Goal: Find specific page/section: Find specific page/section

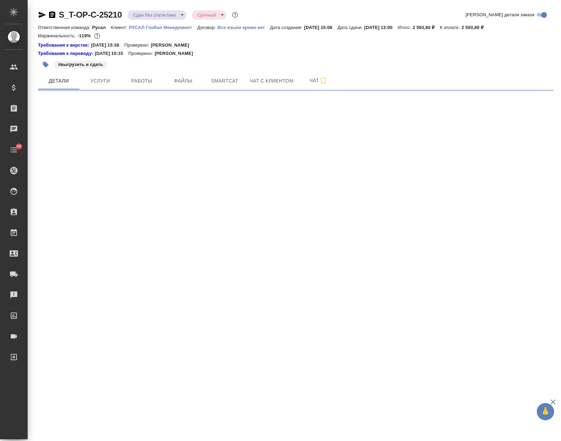
select select "RU"
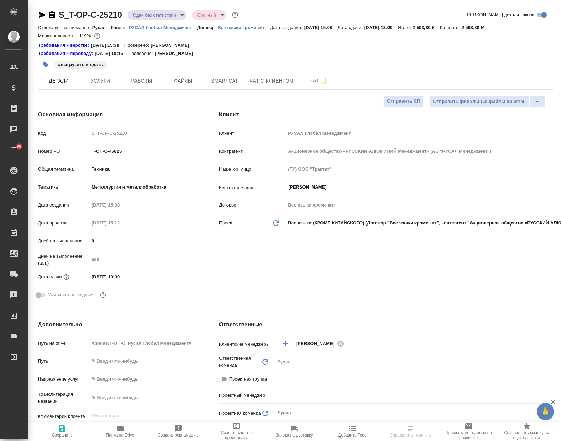
type textarea "x"
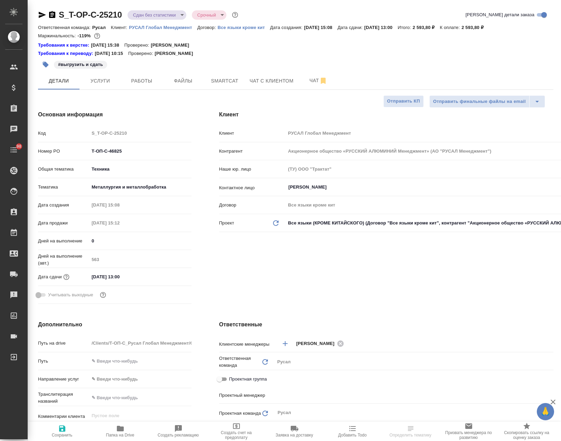
type textarea "x"
type input "[PERSON_NAME]"
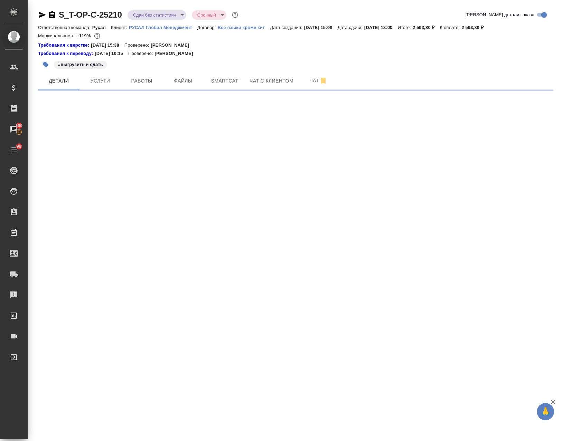
select select "RU"
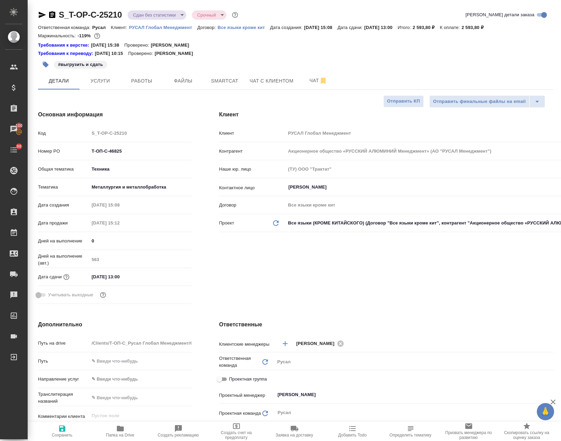
type textarea "x"
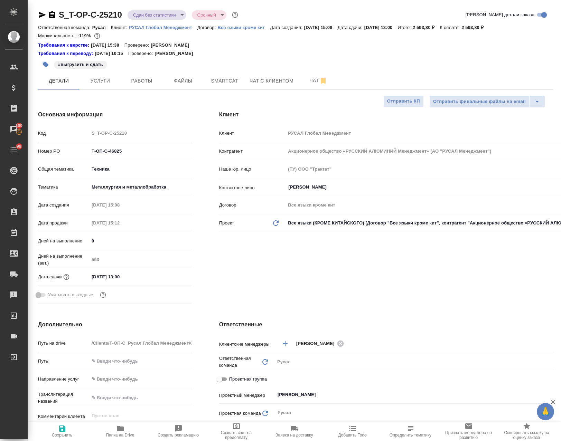
type textarea "x"
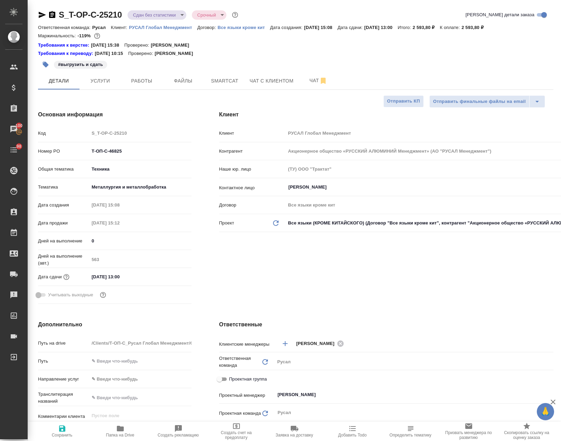
type textarea "x"
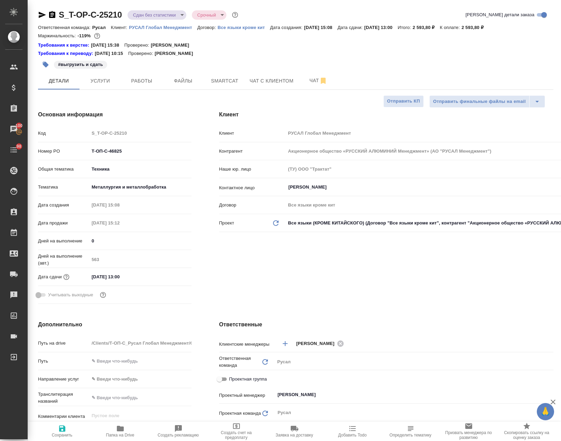
type textarea "x"
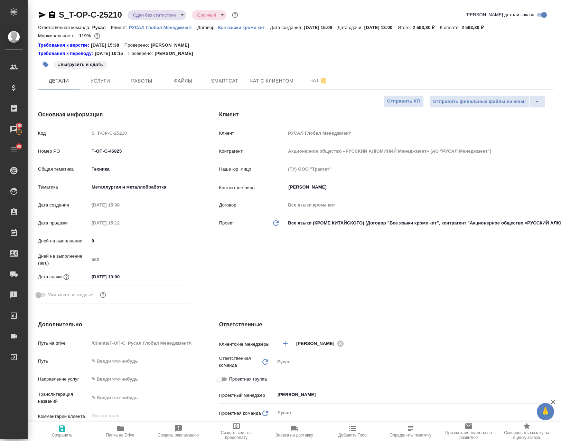
type textarea "x"
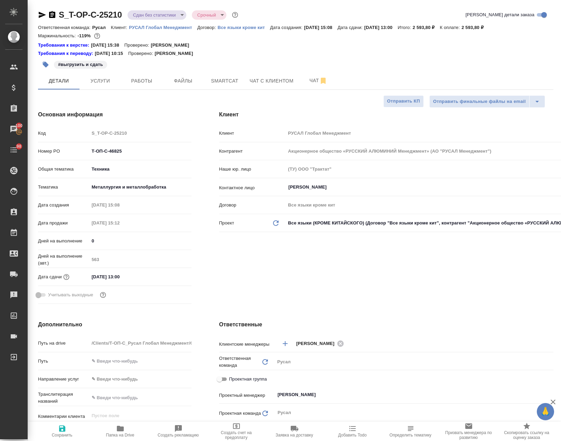
type textarea "x"
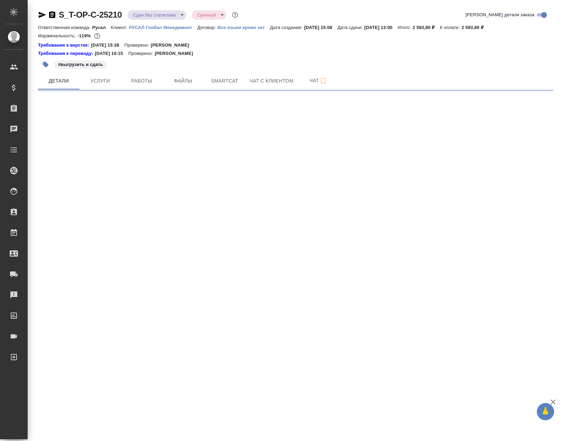
select select "RU"
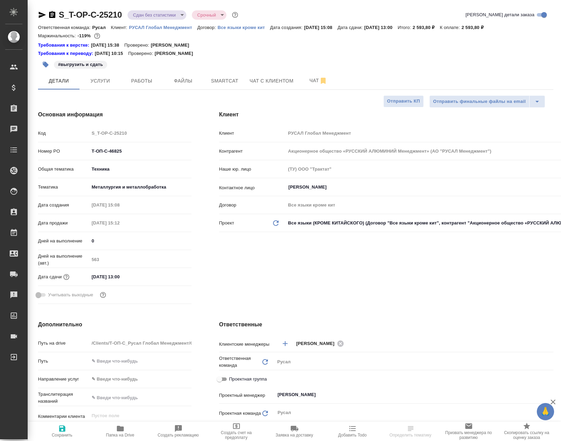
type textarea "x"
select select "RU"
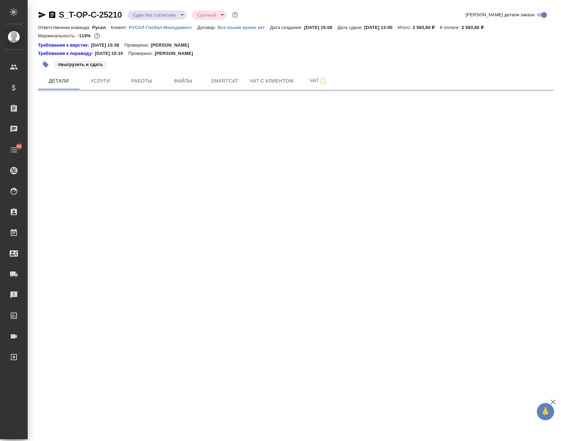
select select "RU"
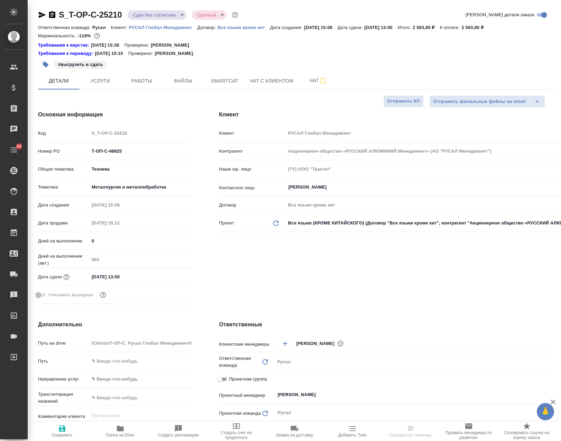
type textarea "x"
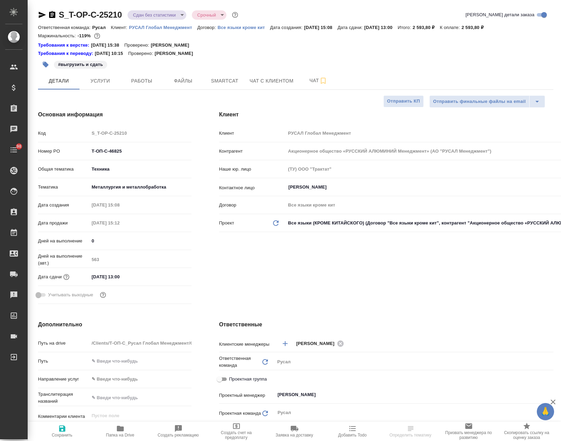
type textarea "x"
click at [151, 79] on span "Работы" at bounding box center [141, 81] width 33 height 9
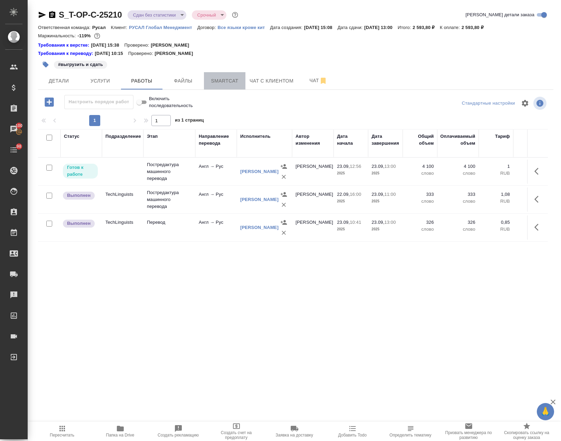
click at [223, 83] on span "Smartcat" at bounding box center [224, 81] width 33 height 9
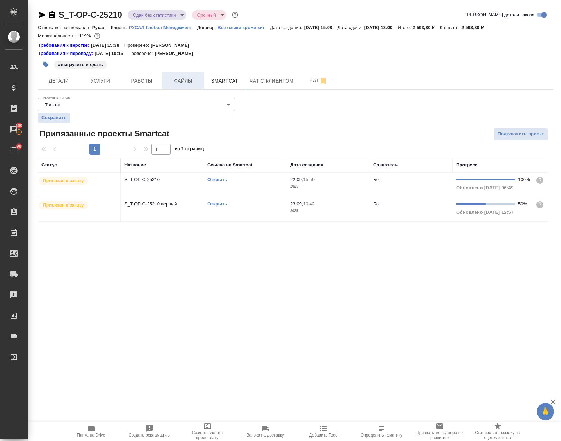
click at [183, 81] on span "Файлы" at bounding box center [183, 81] width 33 height 9
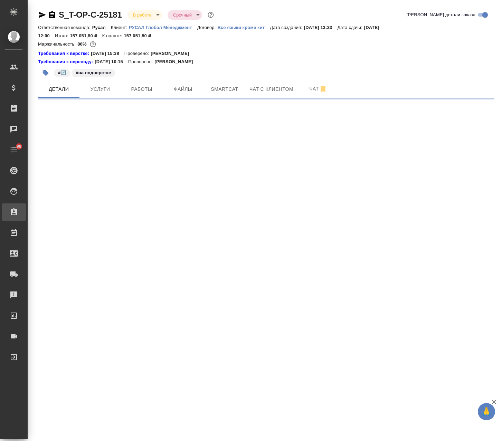
select select "RU"
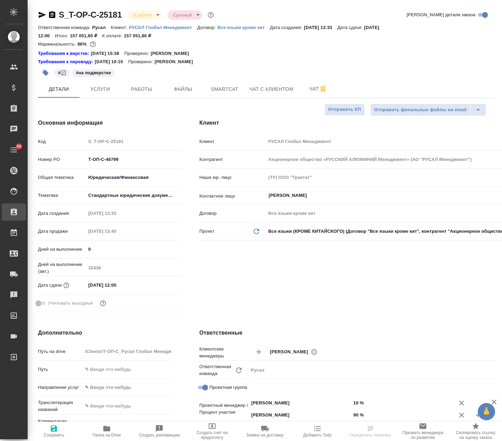
type textarea "x"
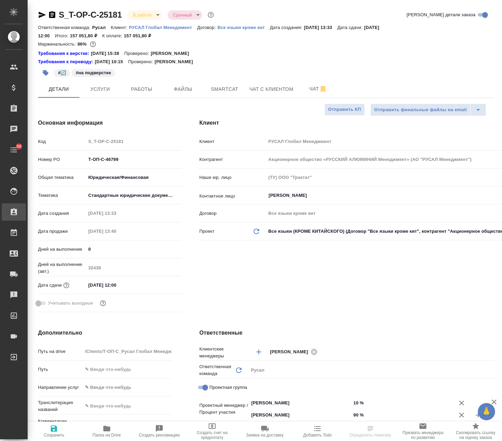
type textarea "x"
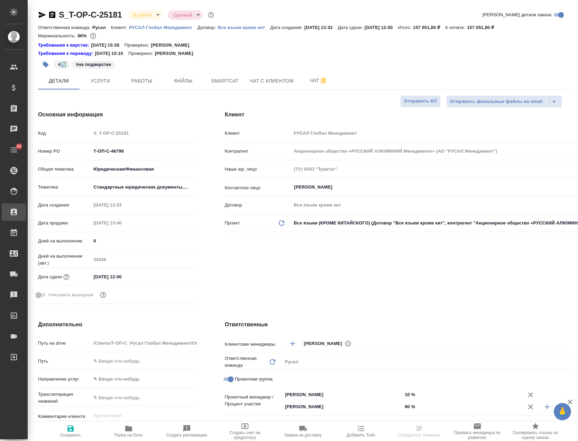
type textarea "x"
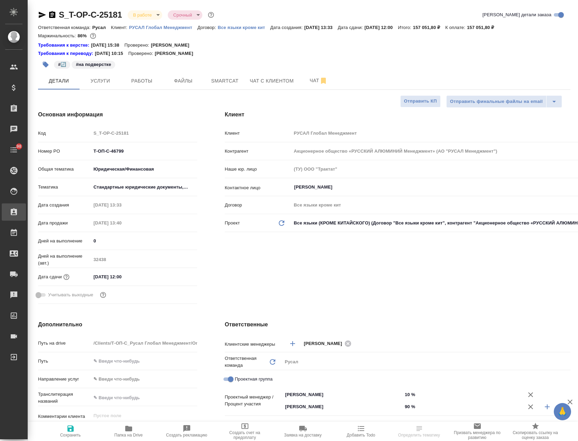
type textarea "x"
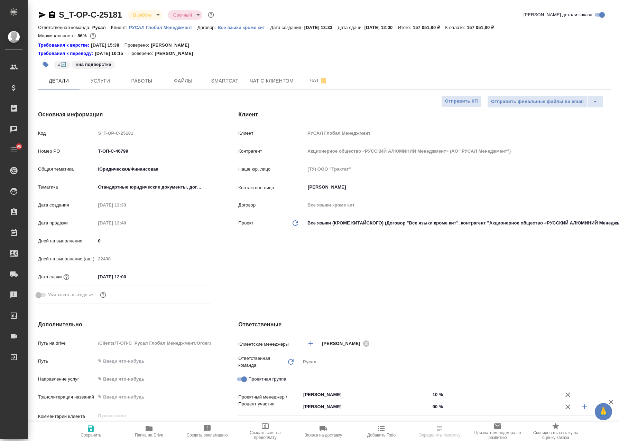
type textarea "x"
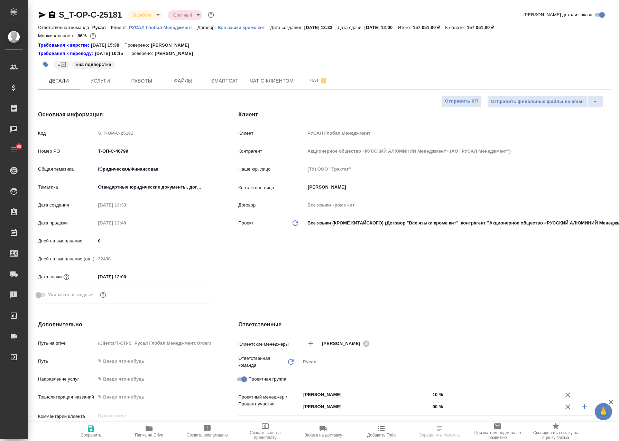
type textarea "x"
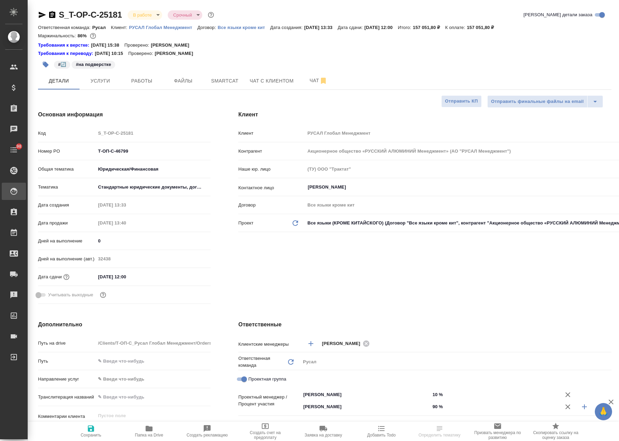
type textarea "x"
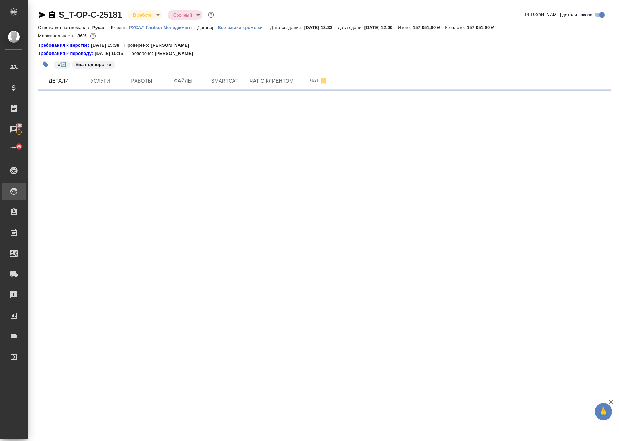
select select "RU"
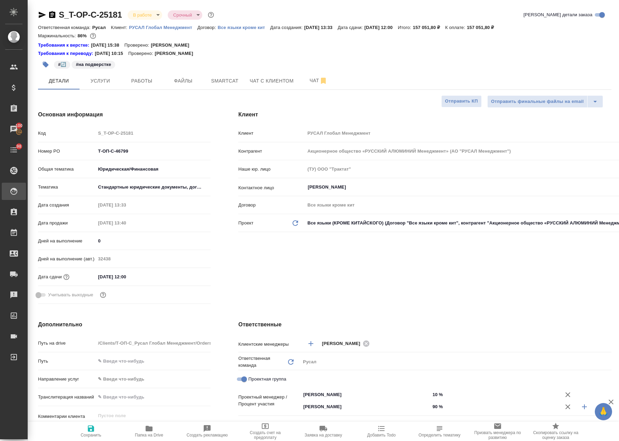
type textarea "x"
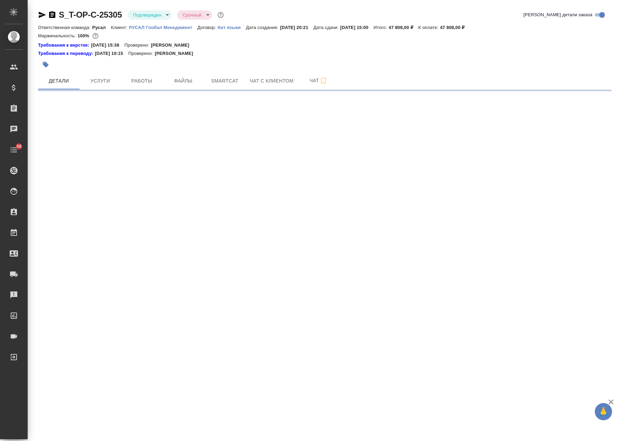
select select "RU"
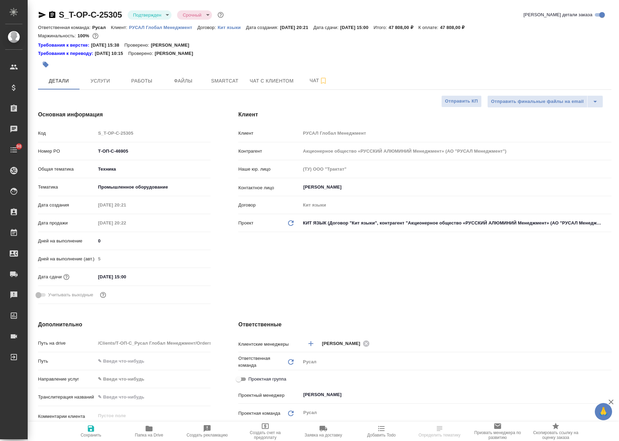
type textarea "x"
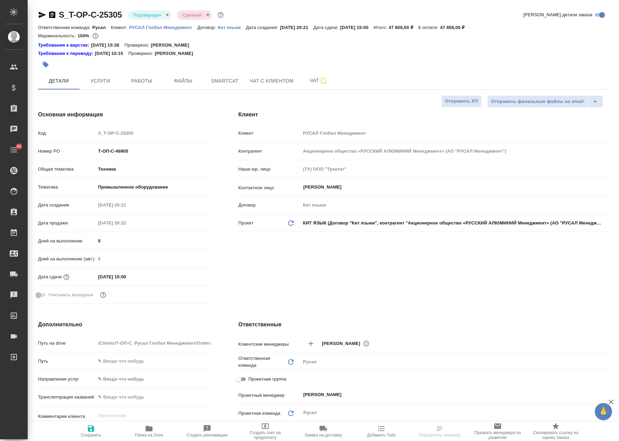
type textarea "x"
click at [154, 432] on span "Папка на Drive" at bounding box center [149, 431] width 50 height 13
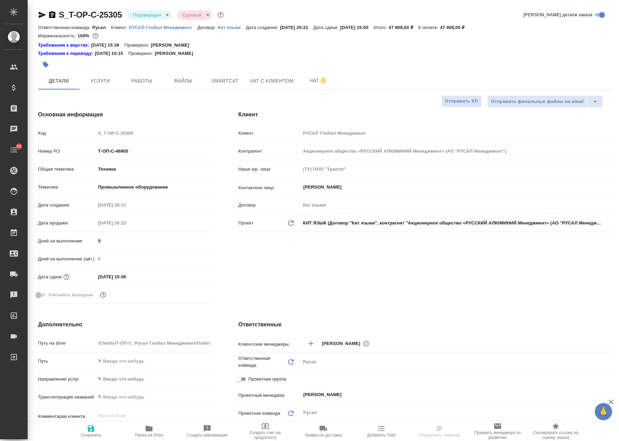
type textarea "x"
select select "RU"
type textarea "x"
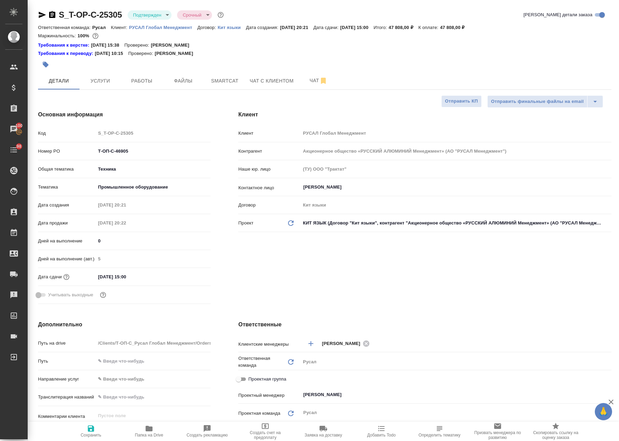
type textarea "x"
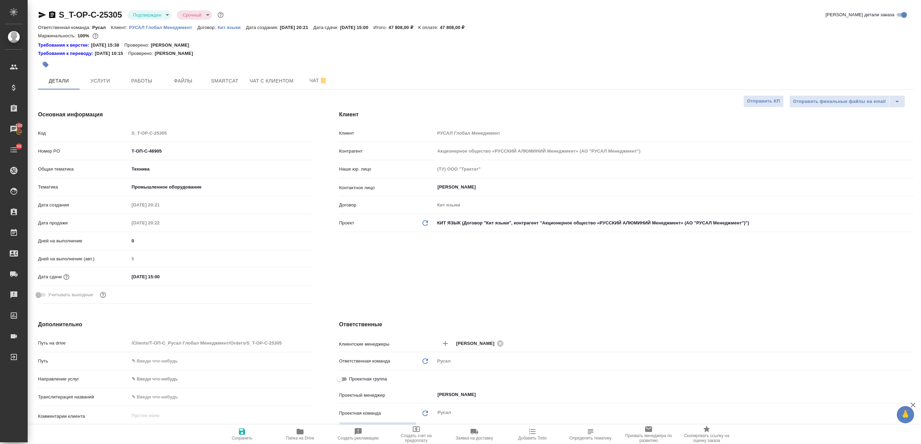
type textarea "x"
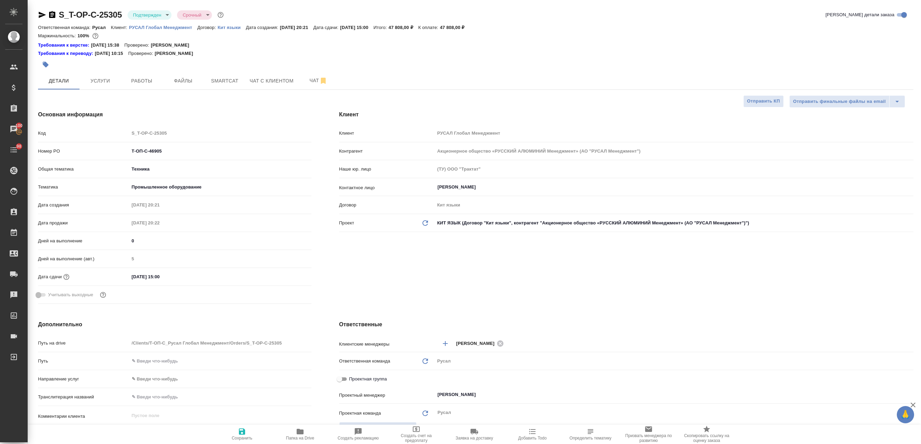
type textarea "x"
drag, startPoint x: 120, startPoint y: 1, endPoint x: 53, endPoint y: 19, distance: 69.7
click at [53, 19] on div "S_T-OP-C-25305 Подтвержден confirmed Срочный urgent Кратко детали заказа Ответс…" at bounding box center [475, 364] width 883 height 728
copy link "S_T-OP-C-25305"
type textarea "x"
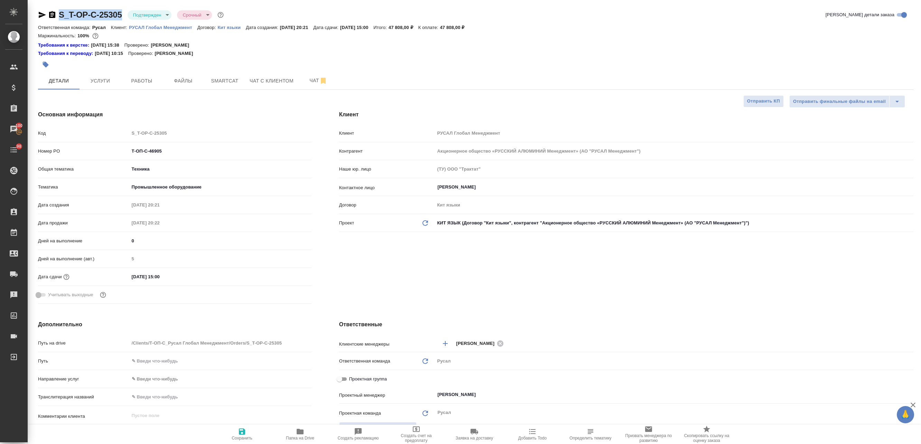
type textarea "x"
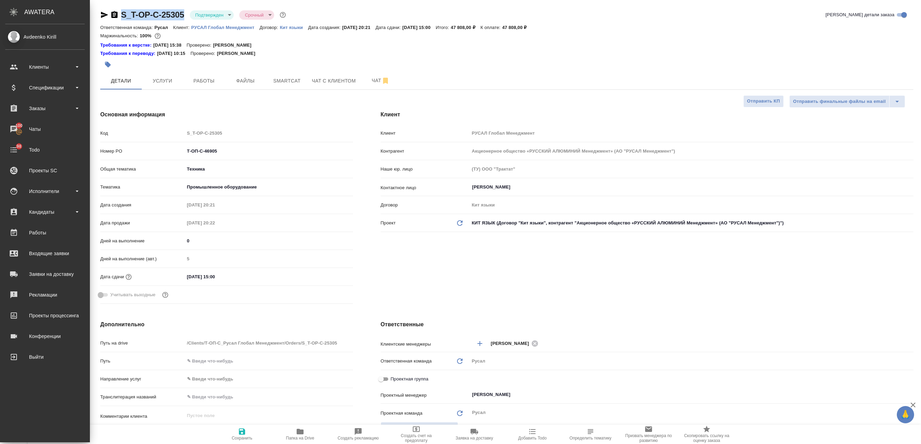
type textarea "x"
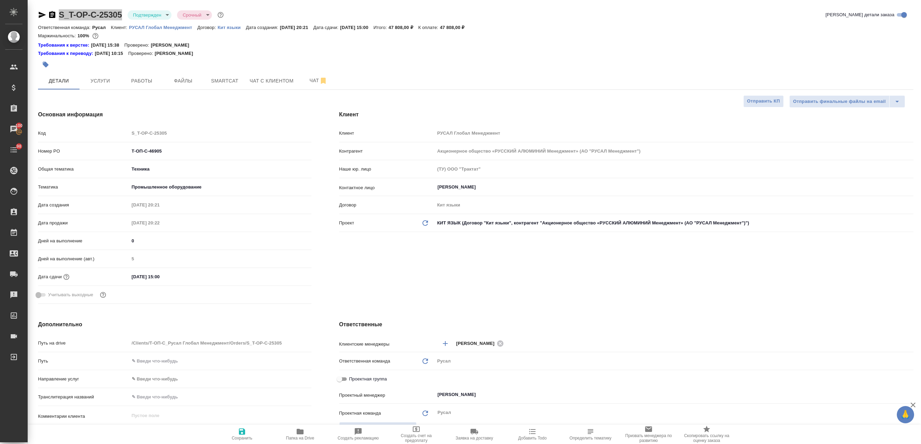
type textarea "x"
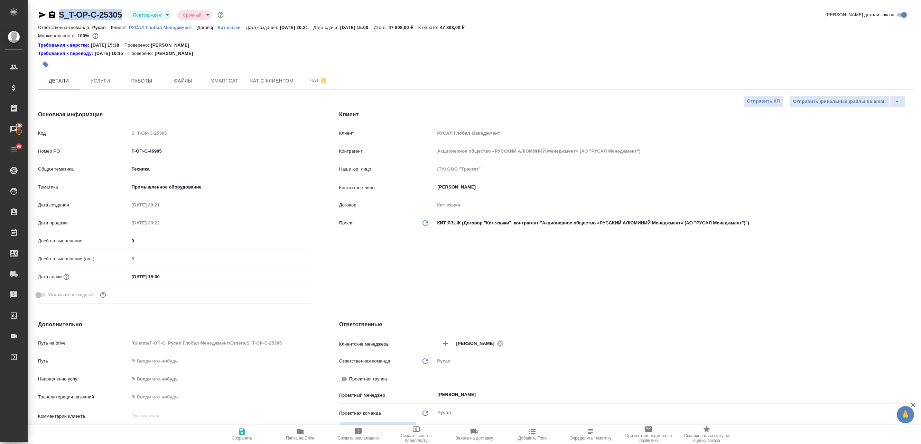
type textarea "x"
click at [144, 81] on span "Работы" at bounding box center [141, 81] width 33 height 9
